Goal: Find contact information

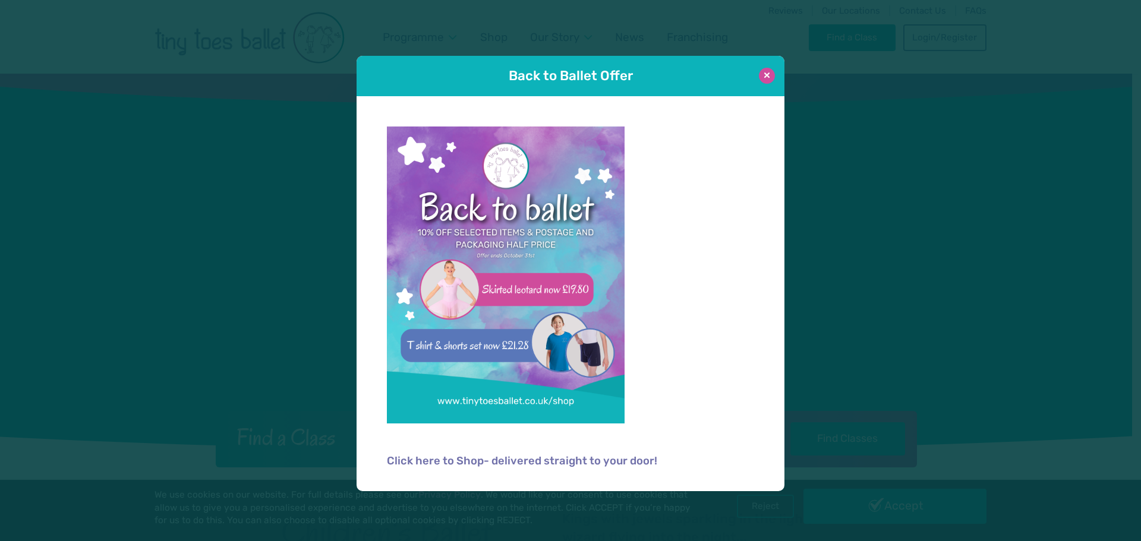
click at [768, 73] on button at bounding box center [767, 76] width 16 height 16
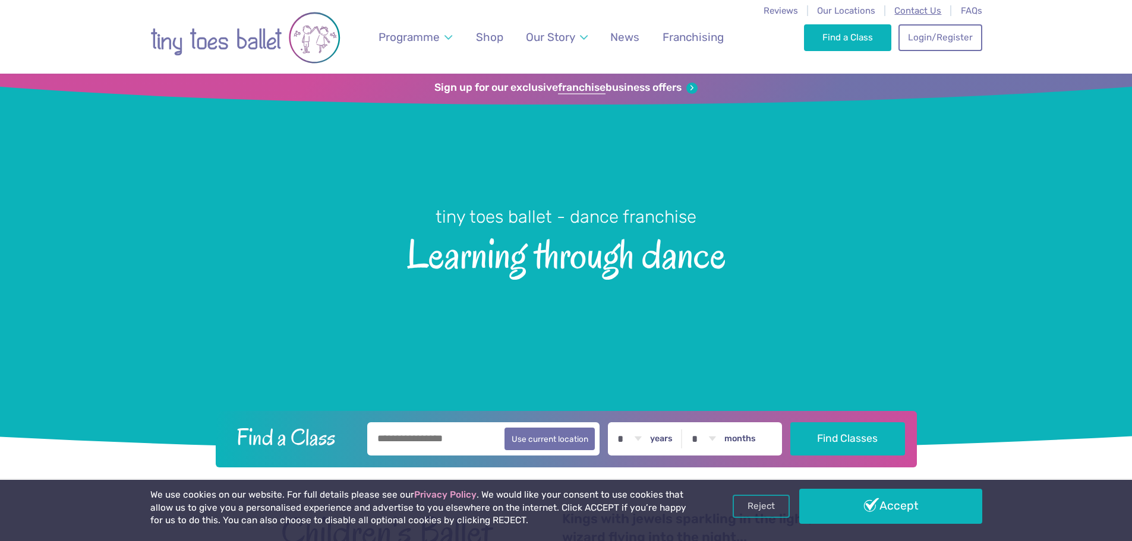
click at [937, 10] on span "Contact Us" at bounding box center [918, 10] width 47 height 11
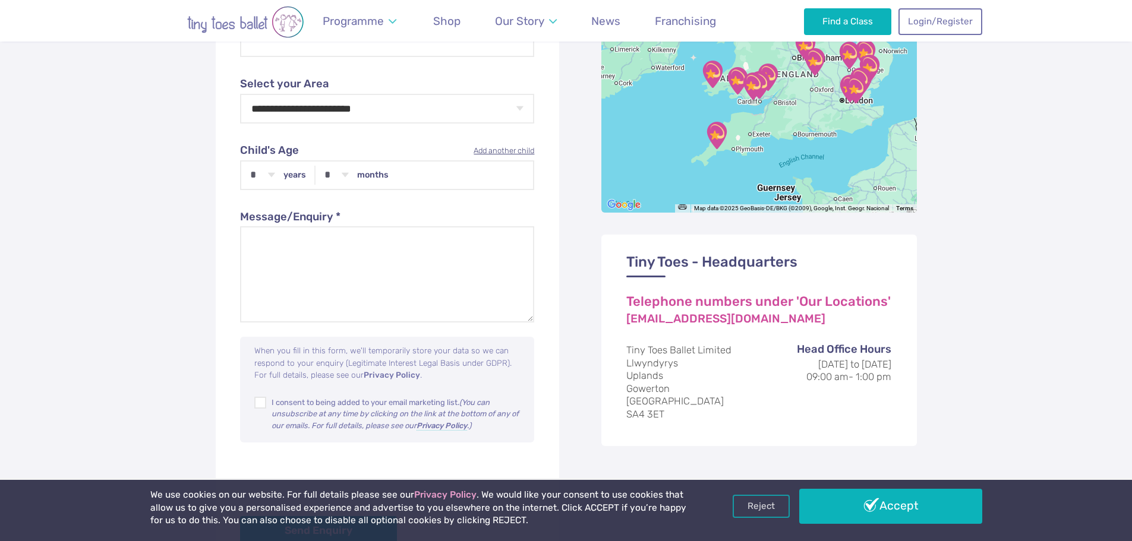
scroll to position [535, 0]
